Goal: Task Accomplishment & Management: Manage account settings

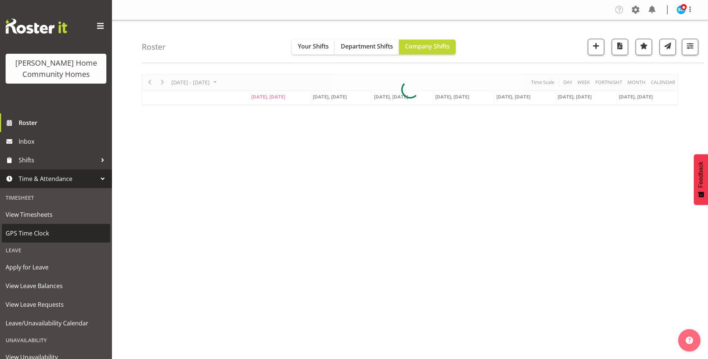
click at [29, 234] on span "GPS Time Clock" at bounding box center [56, 233] width 101 height 11
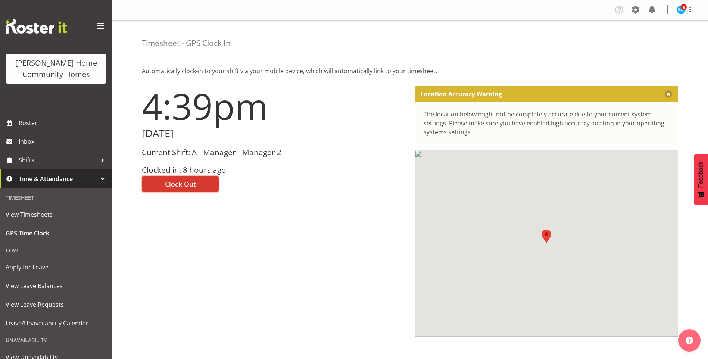
click at [185, 188] on span "Clock Out" at bounding box center [180, 184] width 31 height 10
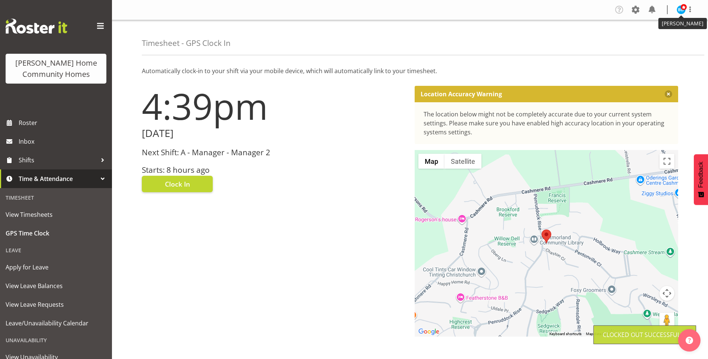
click at [682, 10] on img at bounding box center [681, 9] width 9 height 9
click at [661, 38] on link "Log Out" at bounding box center [659, 38] width 72 height 13
